Goal: Check status: Check status

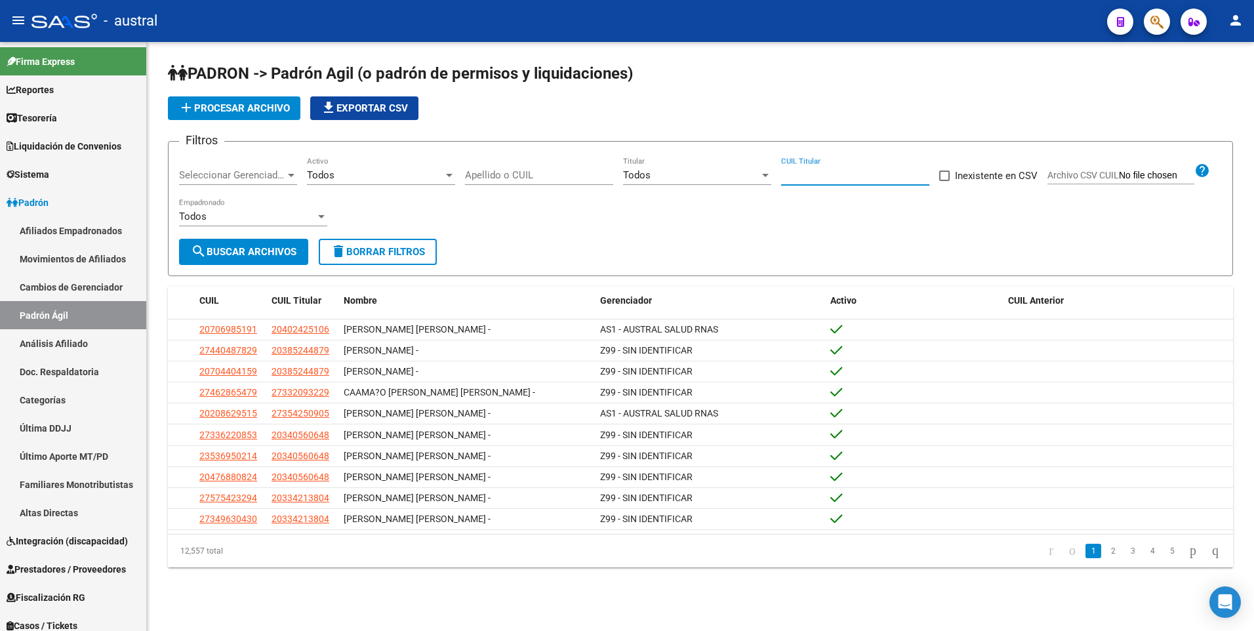
click at [830, 178] on input "CUIL Titular" at bounding box center [855, 175] width 148 height 12
click at [285, 249] on span "search Buscar Archivos" at bounding box center [244, 252] width 106 height 12
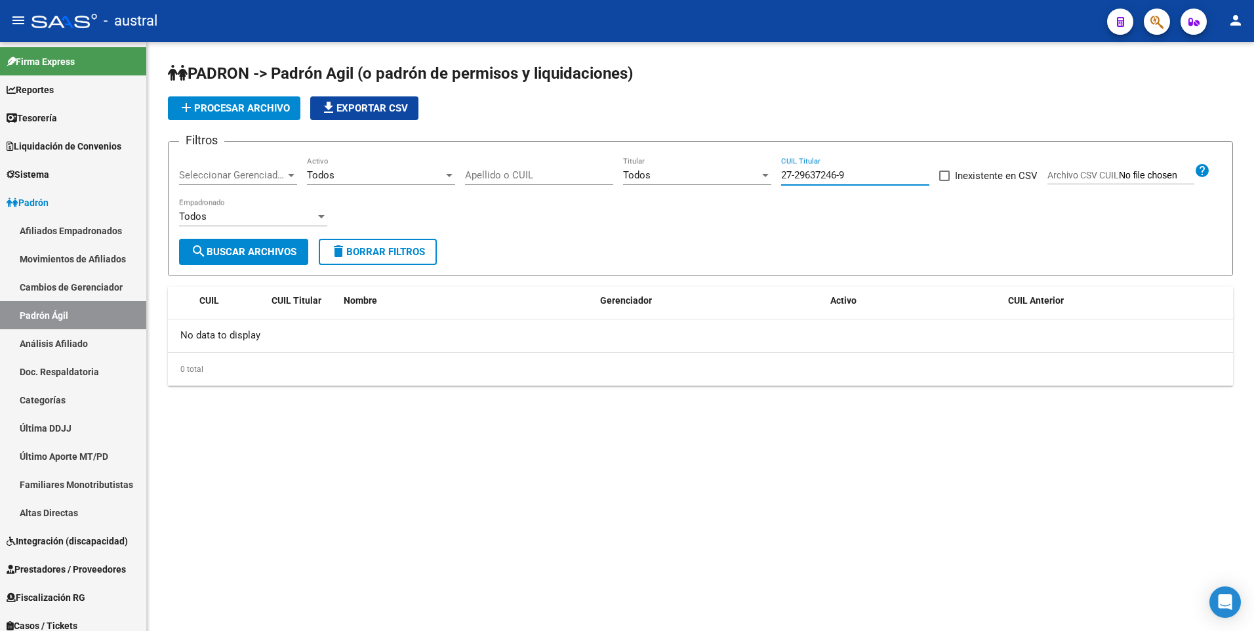
drag, startPoint x: 856, startPoint y: 171, endPoint x: 764, endPoint y: 173, distance: 91.8
click at [764, 173] on div "Filtros Seleccionar Gerenciador Seleccionar Gerenciador Todos Activo Apellido o…" at bounding box center [700, 195] width 1043 height 87
type input "27-29637246"
click at [282, 264] on button "search Buscar Archivos" at bounding box center [243, 252] width 129 height 26
click at [496, 172] on input "Apellido o CUIL" at bounding box center [539, 175] width 148 height 12
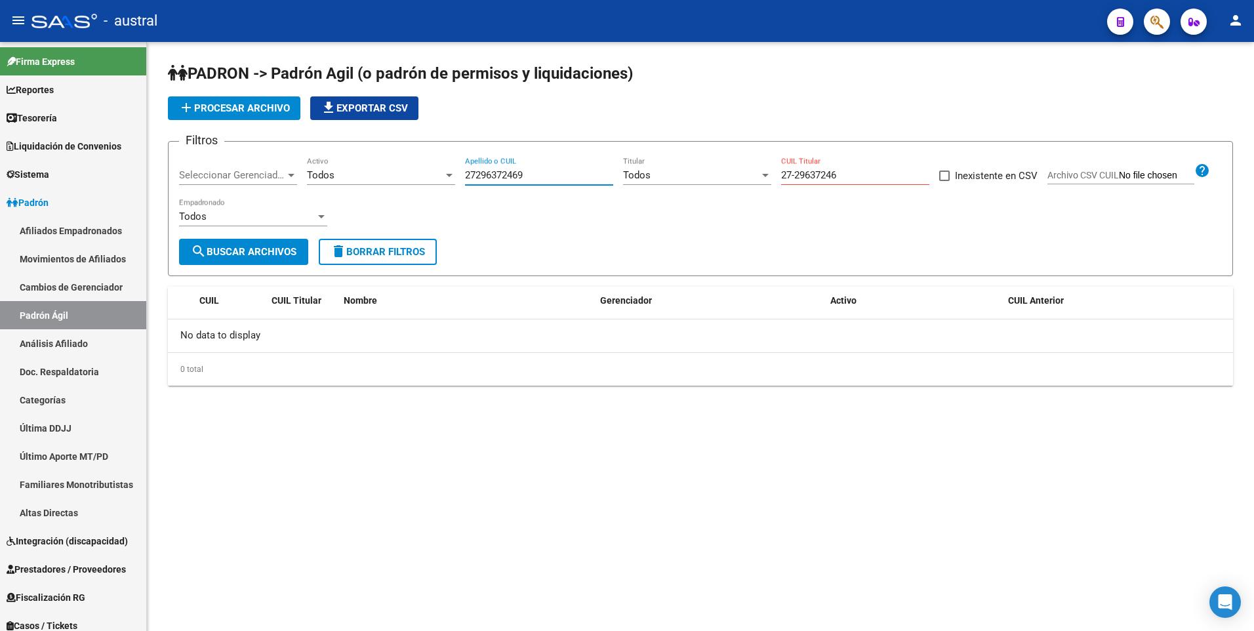
click at [276, 261] on button "search Buscar Archivos" at bounding box center [243, 252] width 129 height 26
click at [477, 176] on input "27296372469" at bounding box center [539, 175] width 148 height 12
type input "27-29637246-9"
click at [249, 266] on form "Filtros Seleccionar Gerenciador Seleccionar Gerenciador Todos Activo 27-2963724…" at bounding box center [700, 208] width 1065 height 135
click at [252, 252] on span "search Buscar Archivos" at bounding box center [244, 252] width 106 height 12
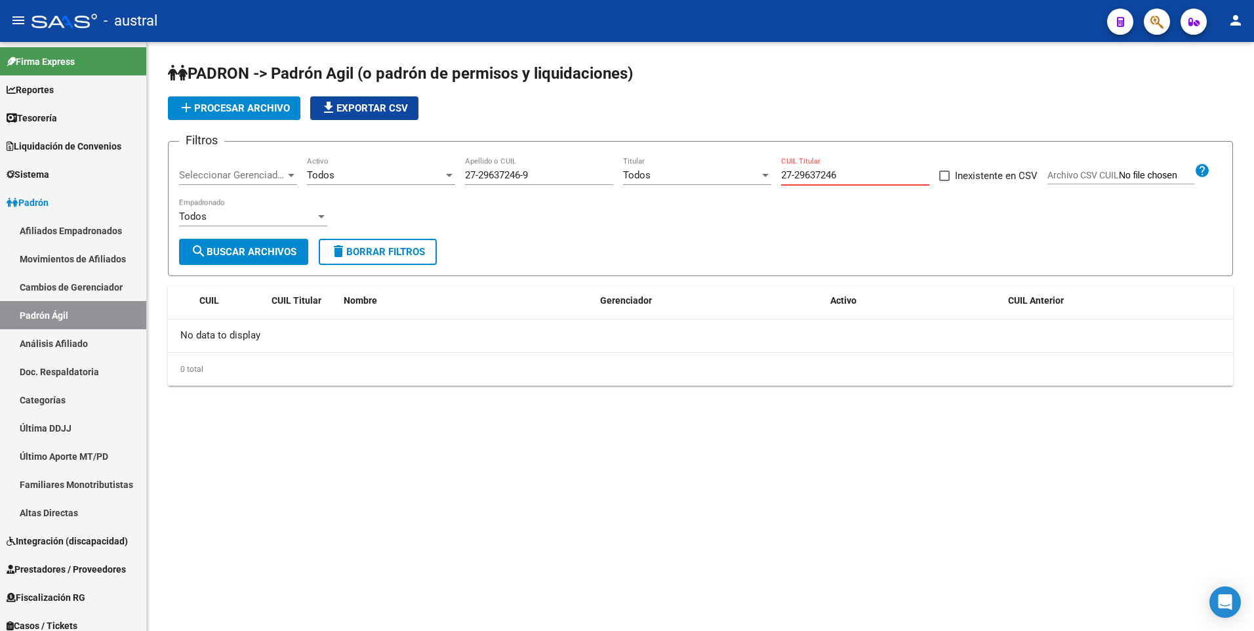
drag, startPoint x: 845, startPoint y: 176, endPoint x: 806, endPoint y: 176, distance: 39.3
click at [806, 176] on input "27-29637246" at bounding box center [855, 175] width 148 height 12
click at [860, 172] on input "27-29637246" at bounding box center [855, 175] width 148 height 12
type input "27-29637246-9"
click at [258, 254] on span "search Buscar Archivos" at bounding box center [244, 252] width 106 height 12
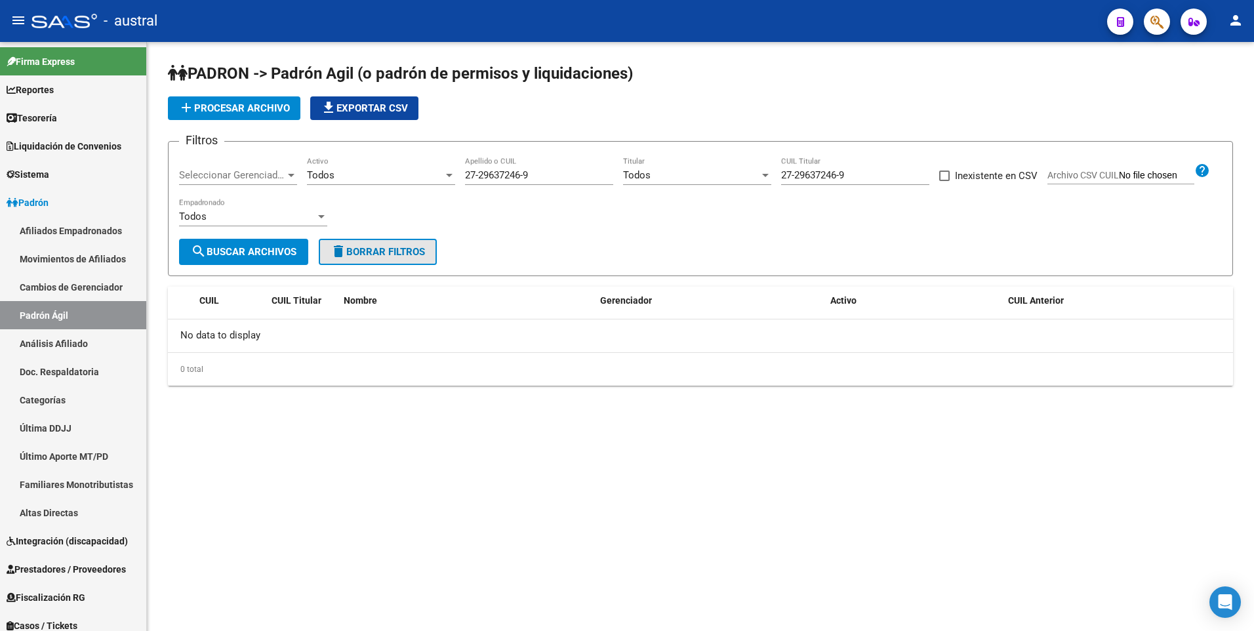
click at [346, 249] on mat-icon "delete" at bounding box center [338, 251] width 16 height 16
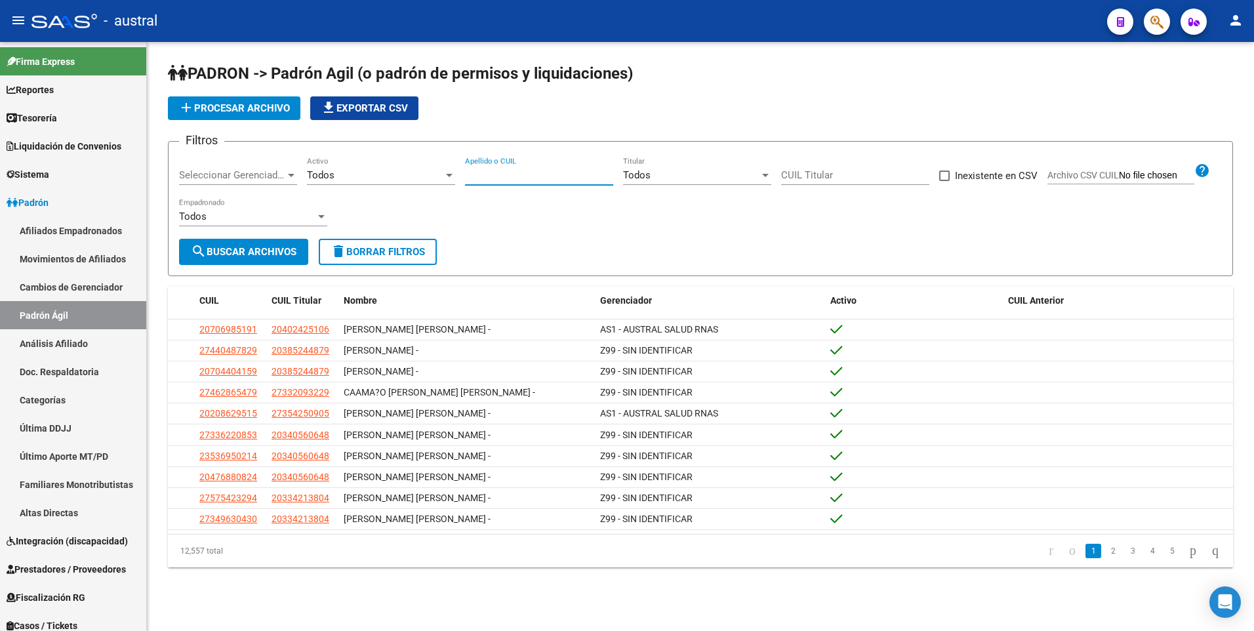
click at [540, 174] on input "Apellido o CUIL" at bounding box center [539, 175] width 148 height 12
click at [230, 253] on span "search Buscar Archivos" at bounding box center [244, 252] width 106 height 12
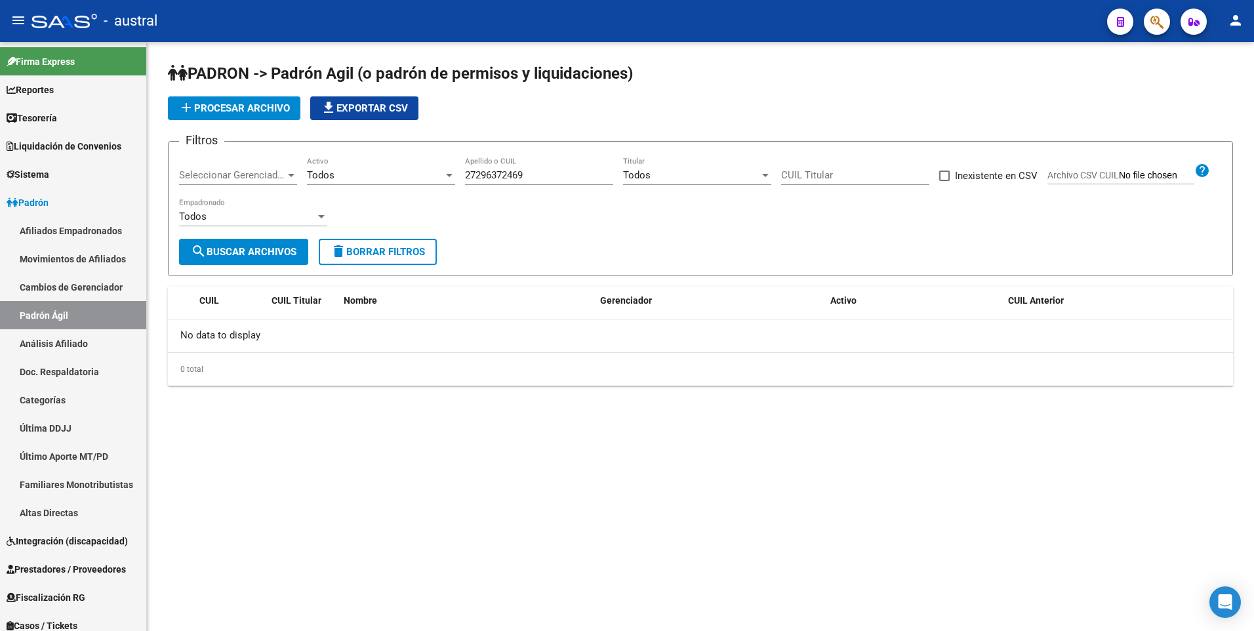
click at [475, 174] on input "27296372469" at bounding box center [539, 175] width 148 height 12
type input "27-29637246-9"
click at [282, 260] on button "search Buscar Archivos" at bounding box center [243, 252] width 129 height 26
